Goal: Task Accomplishment & Management: Complete application form

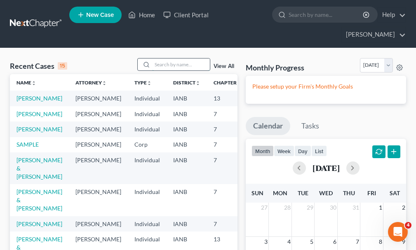
click at [167, 59] on input "search" at bounding box center [181, 65] width 58 height 12
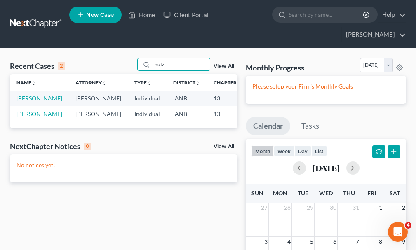
type input "nutz"
click at [23, 95] on link "[PERSON_NAME]" at bounding box center [40, 98] width 46 height 7
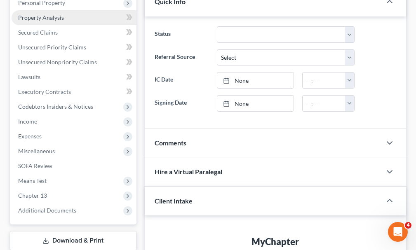
scroll to position [165, 0]
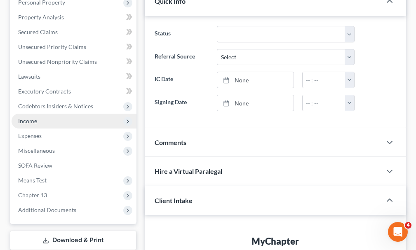
click at [28, 114] on span "Income" at bounding box center [74, 121] width 125 height 15
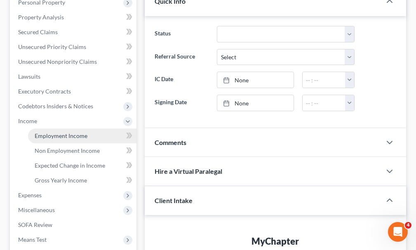
click at [49, 132] on span "Employment Income" at bounding box center [61, 135] width 53 height 7
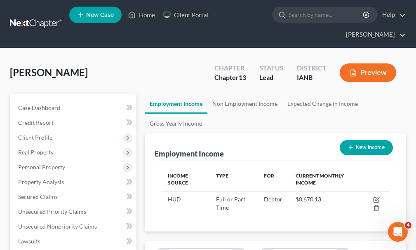
scroll to position [114, 245]
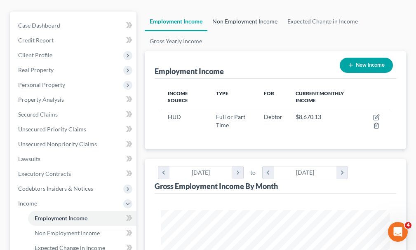
click at [255, 12] on link "Non Employment Income" at bounding box center [245, 22] width 75 height 20
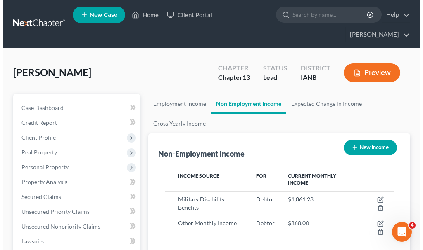
scroll to position [41, 0]
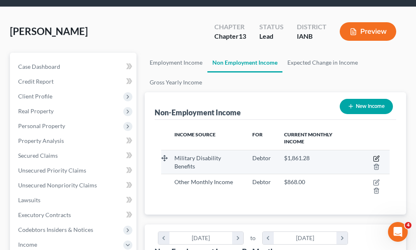
click at [376, 156] on icon "button" at bounding box center [376, 159] width 7 height 7
select select "12"
select select "0"
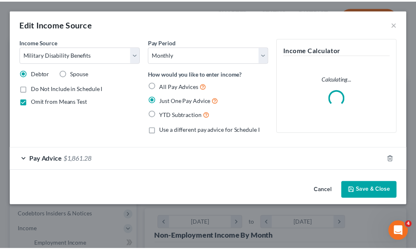
scroll to position [116, 249]
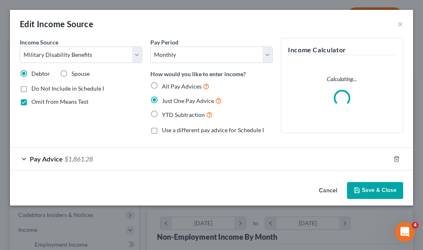
click at [81, 159] on span "$1,861.28" at bounding box center [78, 159] width 28 height 8
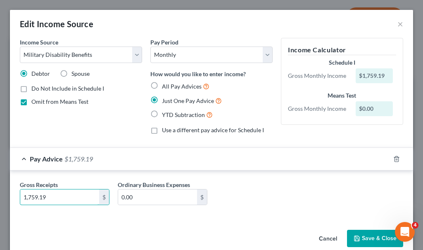
type input "1,759.19"
click at [362, 235] on button "Save & Close" at bounding box center [375, 238] width 56 height 17
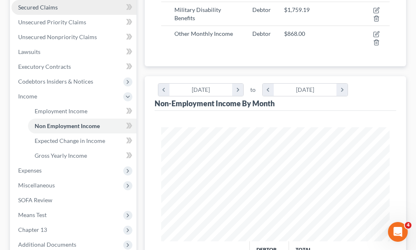
scroll to position [206, 0]
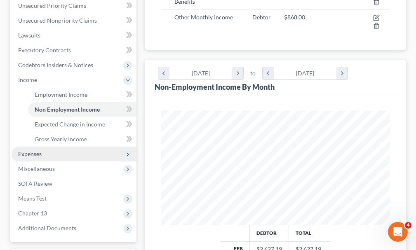
click at [25, 151] on span "Expenses" at bounding box center [30, 154] width 24 height 7
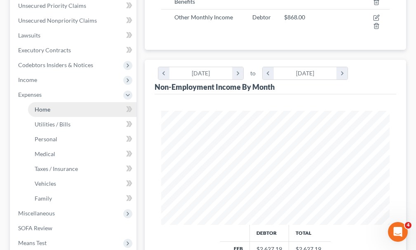
click at [40, 102] on link "Home" at bounding box center [82, 109] width 109 height 15
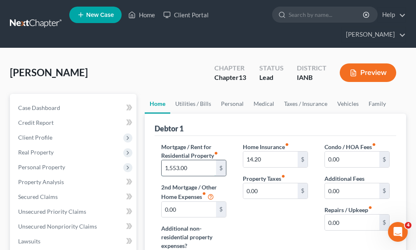
click at [192, 161] on input "1,553.00" at bounding box center [189, 169] width 54 height 16
type input "1,913"
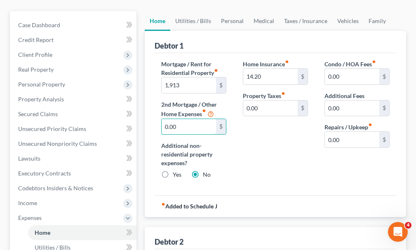
scroll to position [83, 0]
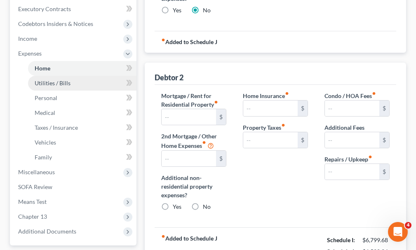
click at [45, 80] on span "Utilities / Bills" at bounding box center [53, 83] width 36 height 7
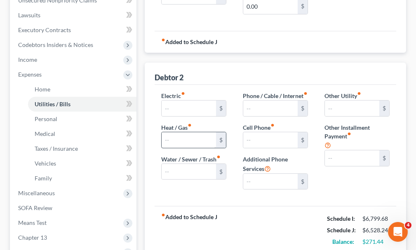
scroll to position [83, 0]
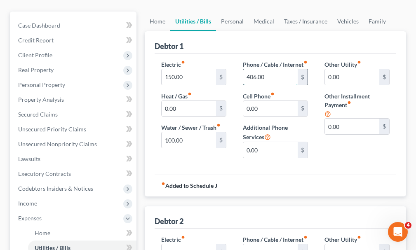
click at [279, 69] on input "406.00" at bounding box center [270, 77] width 54 height 16
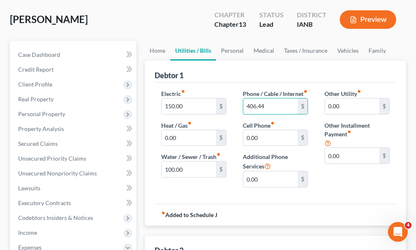
scroll to position [41, 0]
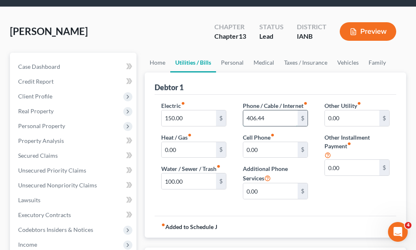
click at [254, 111] on input "406.44" at bounding box center [270, 119] width 54 height 16
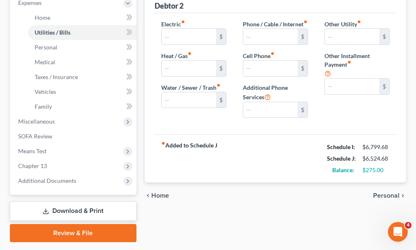
scroll to position [307, 0]
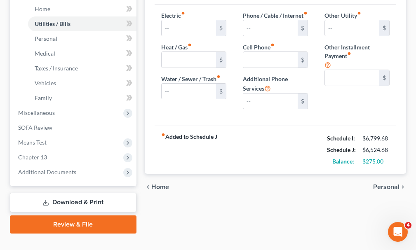
type input "402.44"
click at [78, 193] on link "Download & Print" at bounding box center [73, 202] width 127 height 19
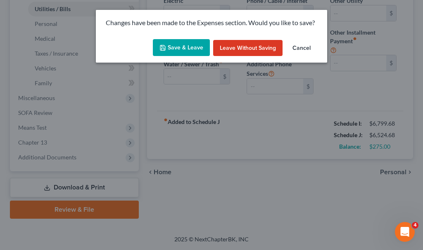
click at [178, 46] on button "Save & Leave" at bounding box center [181, 47] width 57 height 17
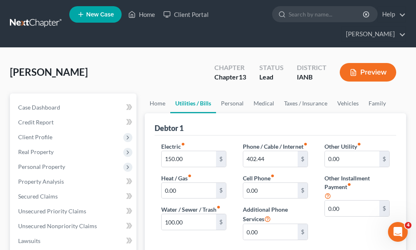
scroll to position [0, 0]
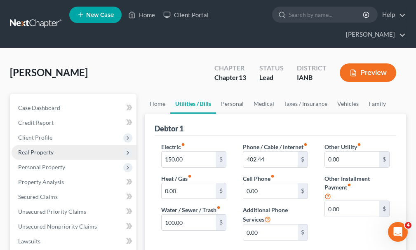
click at [33, 149] on span "Real Property" at bounding box center [35, 152] width 35 height 7
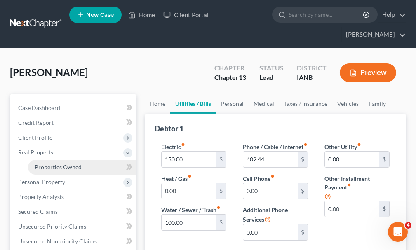
click at [42, 164] on span "Properties Owned" at bounding box center [58, 167] width 47 height 7
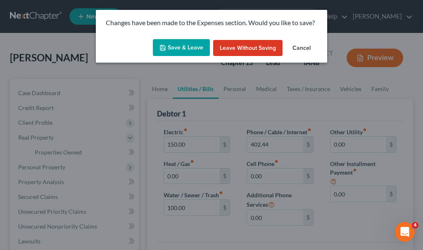
click at [168, 45] on button "Save & Leave" at bounding box center [181, 47] width 57 height 17
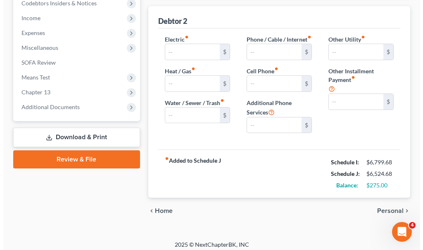
scroll to position [291, 0]
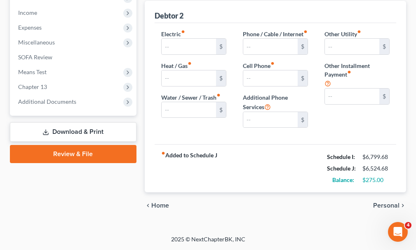
click at [64, 123] on link "Download & Print" at bounding box center [73, 132] width 127 height 19
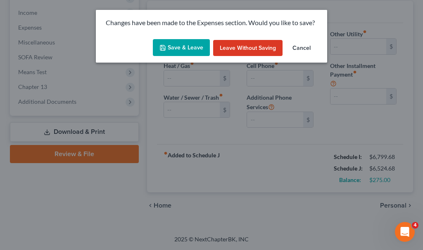
click at [175, 47] on button "Save & Leave" at bounding box center [181, 47] width 57 height 17
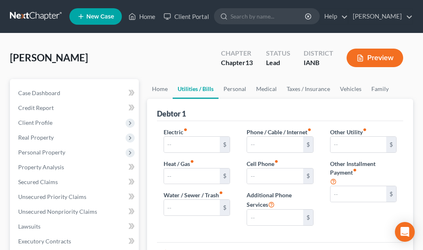
type input "150.00"
type input "0.00"
type input "100.00"
type input "402.44"
type input "0.00"
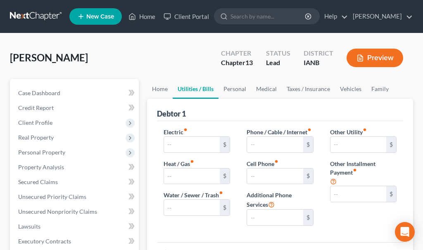
type input "0.00"
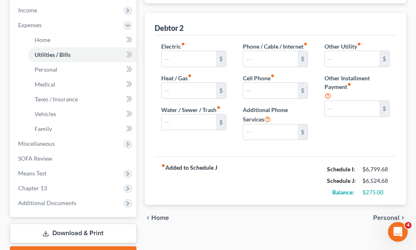
click at [66, 224] on link "Download & Print" at bounding box center [73, 233] width 127 height 19
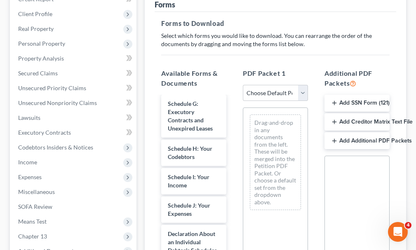
scroll to position [248, 0]
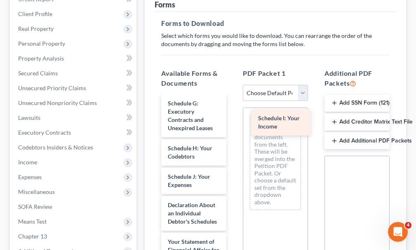
drag, startPoint x: 178, startPoint y: 166, endPoint x: 270, endPoint y: 120, distance: 102.8
click at [233, 120] on div "Schedule I: Your Income Voluntary Petition for Individuals Filing for Bankruptc…" at bounding box center [194, 154] width 78 height 610
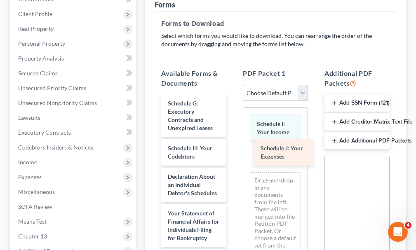
drag, startPoint x: 182, startPoint y: 165, endPoint x: 274, endPoint y: 151, distance: 93.4
click at [233, 151] on div "Schedule J: Your Expenses Voluntary Petition for Individuals Filing for Bankrup…" at bounding box center [194, 140] width 78 height 582
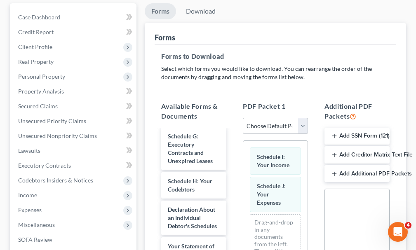
scroll to position [0, 0]
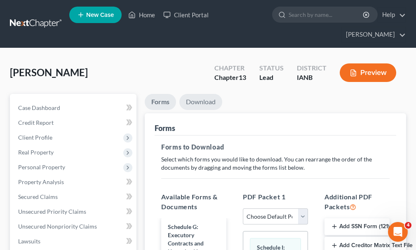
click at [203, 94] on link "Download" at bounding box center [200, 102] width 43 height 16
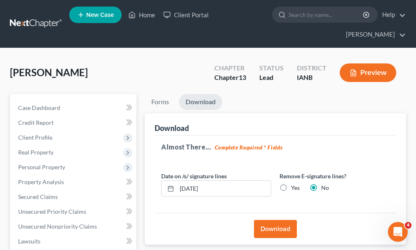
click at [268, 220] on button "Download" at bounding box center [275, 229] width 43 height 18
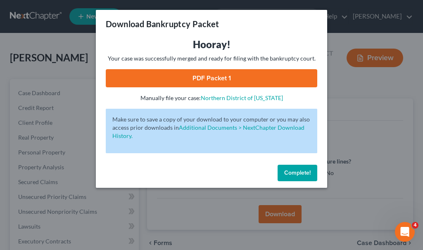
click at [173, 74] on link "PDF Packet 1" at bounding box center [211, 78] width 211 height 18
click at [295, 173] on span "Complete!" at bounding box center [297, 173] width 26 height 7
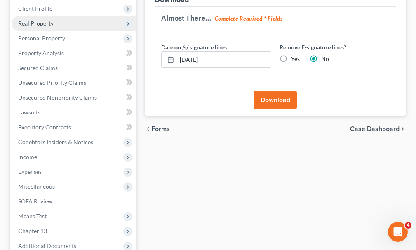
scroll to position [203, 0]
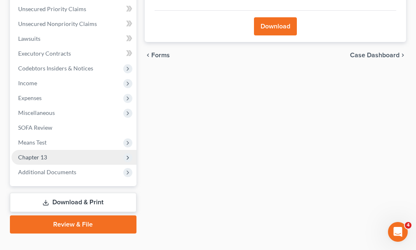
click at [40, 154] on span "Chapter 13" at bounding box center [32, 157] width 29 height 7
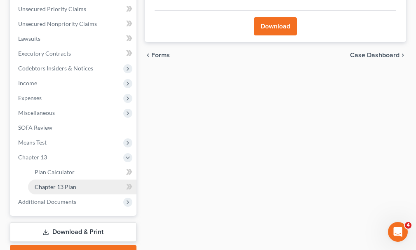
click at [57, 184] on span "Chapter 13 Plan" at bounding box center [56, 187] width 42 height 7
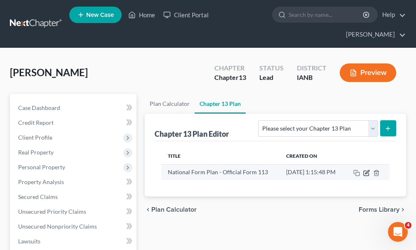
click at [364, 170] on icon "button" at bounding box center [367, 173] width 7 height 7
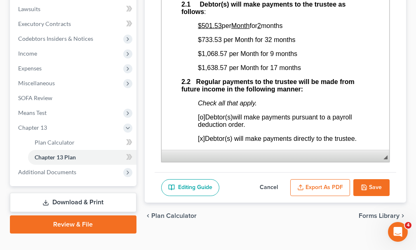
scroll to position [619, 0]
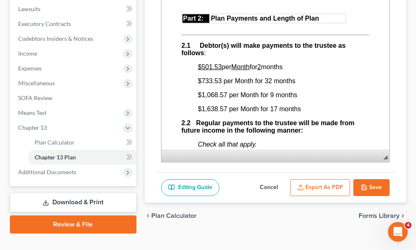
click at [267, 85] on span "$733.53 per Month for 32 months" at bounding box center [247, 81] width 98 height 7
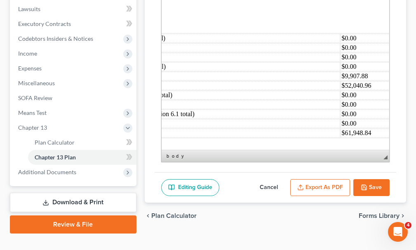
scroll to position [3248, 235]
click at [340, 81] on td "$9,907.88" at bounding box center [363, 76] width 50 height 9
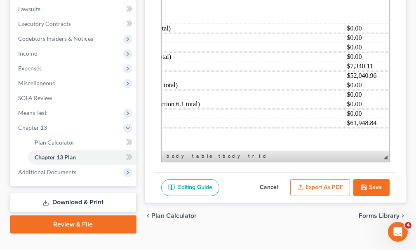
scroll to position [3264, 221]
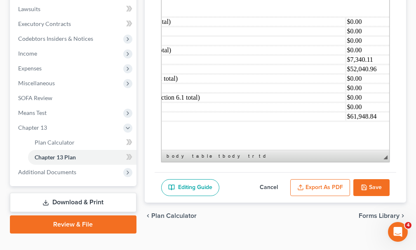
click at [350, 121] on td "$61,948.84" at bounding box center [371, 116] width 50 height 9
click at [352, 74] on td "$52,040.96" at bounding box center [371, 69] width 50 height 9
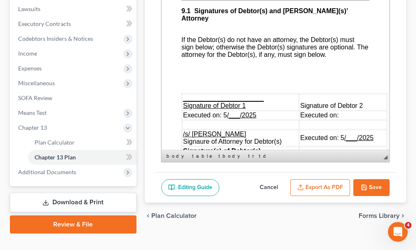
scroll to position [2875, 0]
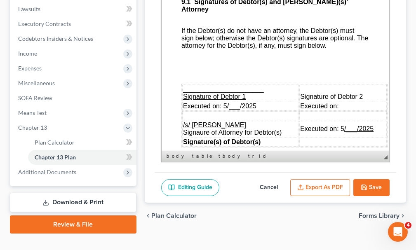
click at [230, 110] on u "/___/2025" at bounding box center [241, 106] width 29 height 7
click at [345, 132] on u "/___/2025" at bounding box center [358, 128] width 29 height 7
click at [371, 179] on button "Save" at bounding box center [372, 187] width 36 height 17
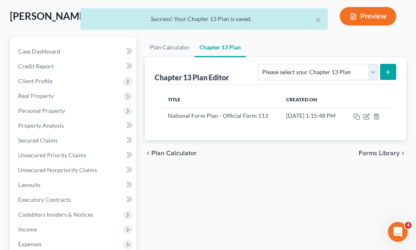
scroll to position [29, 0]
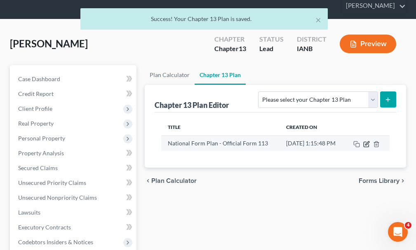
click at [365, 141] on icon "button" at bounding box center [367, 144] width 7 height 7
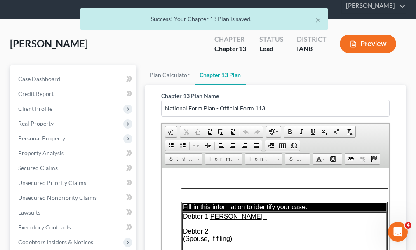
scroll to position [233, 0]
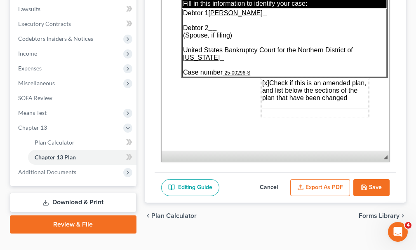
click at [328, 179] on button "Export as PDF" at bounding box center [320, 187] width 60 height 17
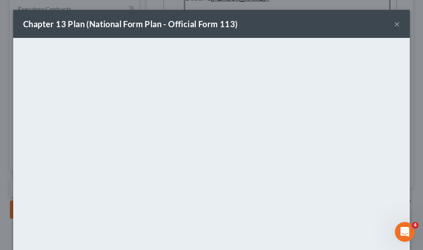
click at [394, 19] on button "×" at bounding box center [397, 24] width 6 height 10
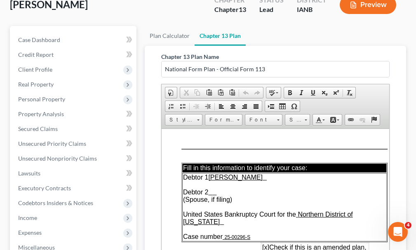
scroll to position [0, 0]
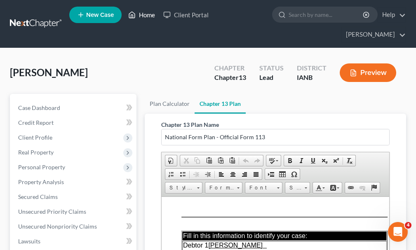
click at [149, 16] on link "Home" at bounding box center [141, 14] width 35 height 15
